Goal: Communication & Community: Share content

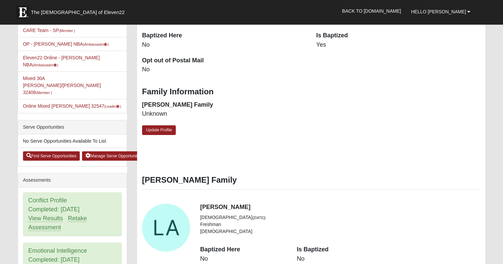
scroll to position [199, 0]
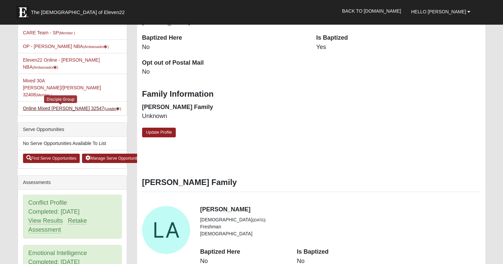
click at [71, 106] on link "Online Mixed Asher 32547 (Leader )" at bounding box center [72, 108] width 98 height 5
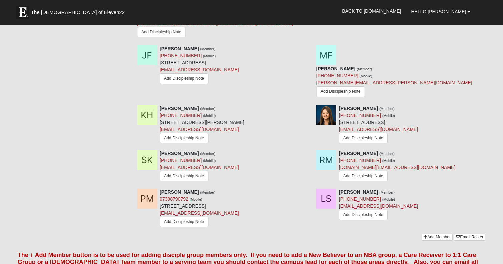
scroll to position [391, 0]
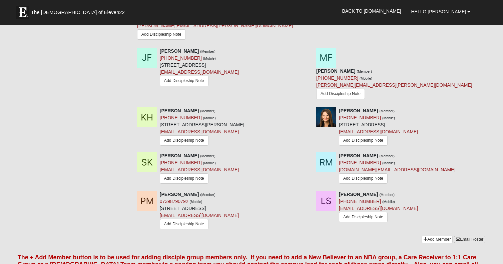
click at [468, 236] on link "Email Roster" at bounding box center [469, 239] width 31 height 7
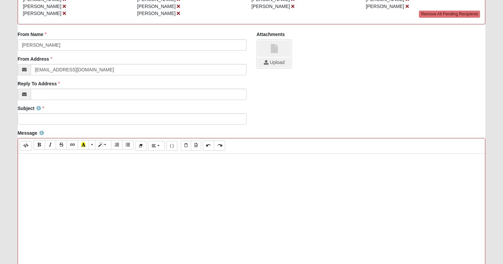
scroll to position [90, 0]
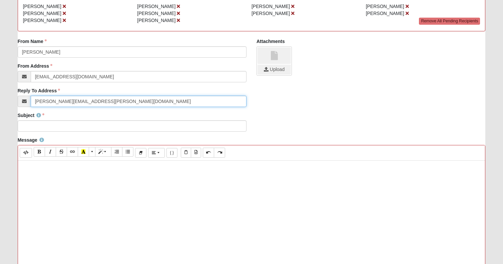
type input "[PERSON_NAME][EMAIL_ADDRESS][PERSON_NAME][DOMAIN_NAME]"
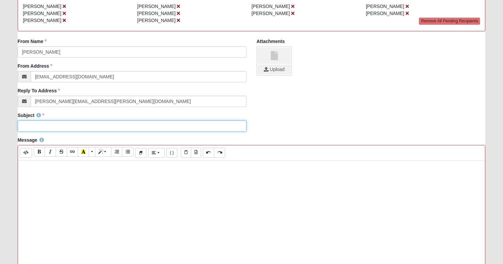
click at [40, 123] on input "Subject" at bounding box center [132, 125] width 229 height 11
type input "1122 Disciple Group"
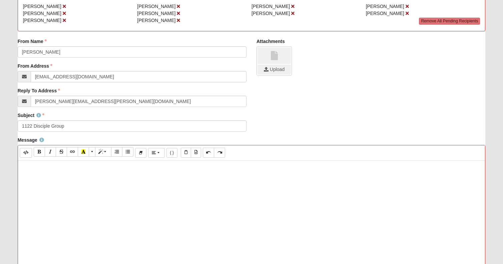
click at [48, 181] on div at bounding box center [251, 261] width 467 height 200
paste div
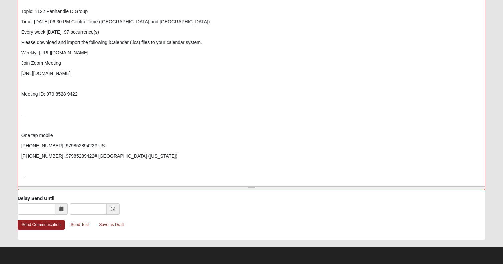
scroll to position [267, 0]
click at [23, 139] on p "One tap mobile" at bounding box center [251, 135] width 460 height 7
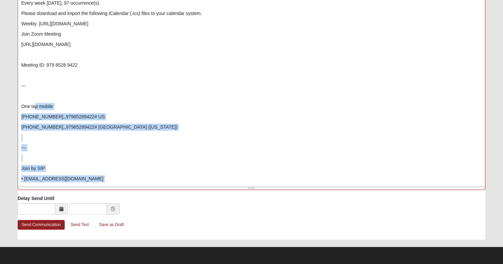
scroll to position [82, 0]
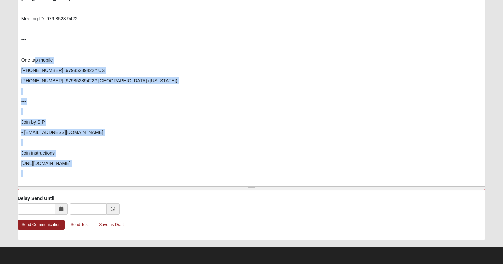
drag, startPoint x: 35, startPoint y: 142, endPoint x: 31, endPoint y: 251, distance: 109.0
click at [31, 251] on form "Hello [PERSON_NAME] My Account Log Out Communication Communication Error" at bounding box center [251, 2] width 503 height 523
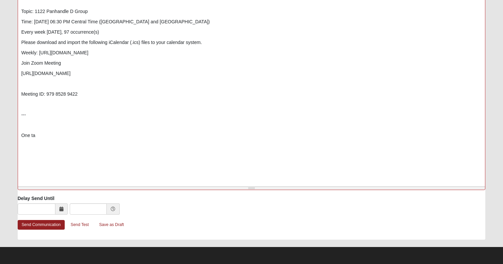
scroll to position [0, 0]
click at [51, 227] on link "Send Communication" at bounding box center [41, 225] width 47 height 10
